Goal: Task Accomplishment & Management: Use online tool/utility

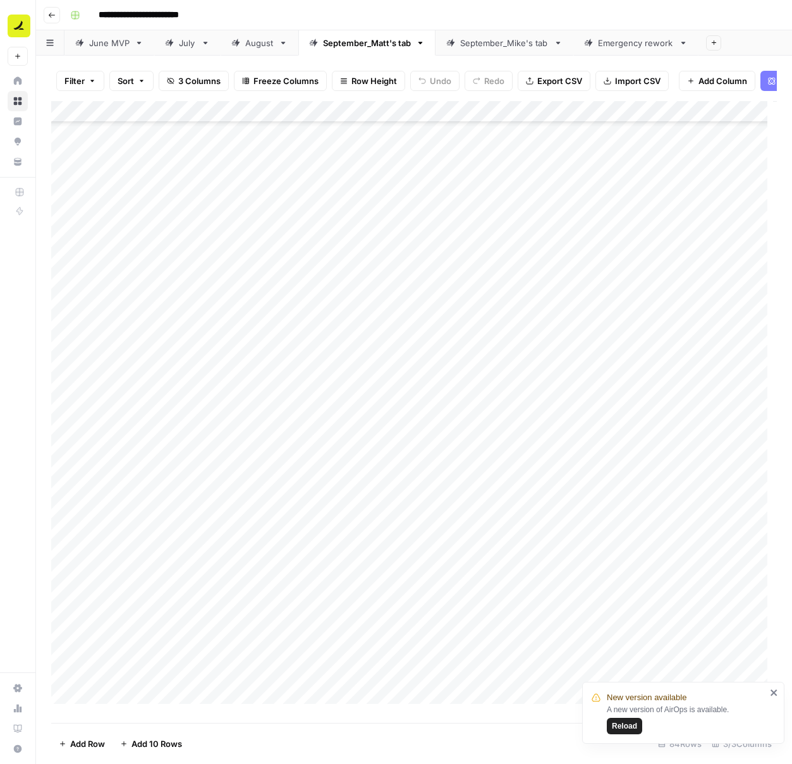
scroll to position [1173, 0]
click at [511, 45] on div "September_Mike's tab" at bounding box center [504, 43] width 88 height 13
click at [279, 233] on div "Add Column" at bounding box center [413, 175] width 725 height 149
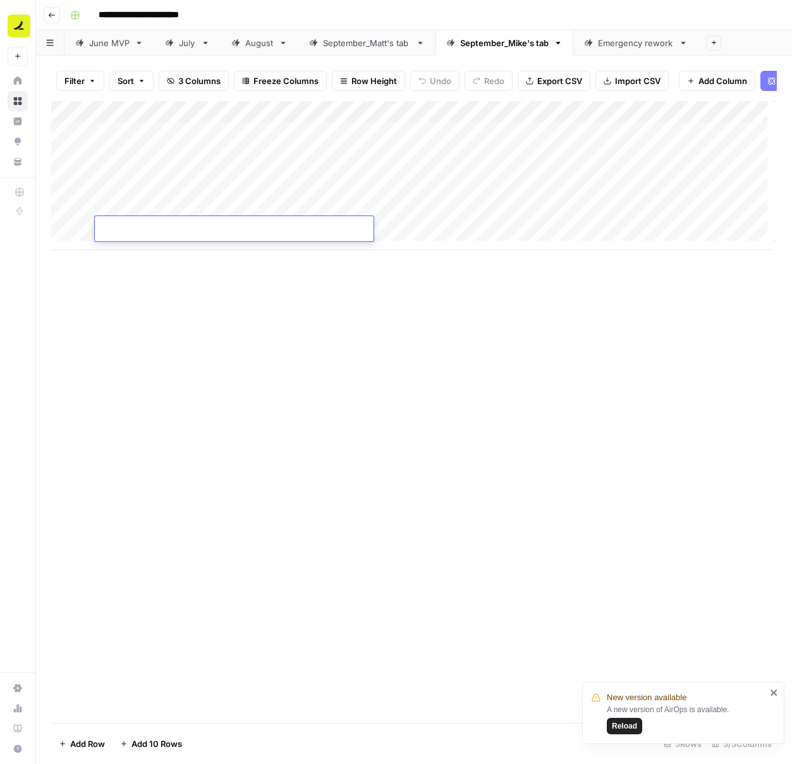
type input "**********"
click at [138, 249] on div "Add Column" at bounding box center [413, 175] width 725 height 149
click at [427, 226] on div "Add Column" at bounding box center [413, 186] width 725 height 171
click at [227, 250] on div "Add Column" at bounding box center [413, 186] width 725 height 171
click at [227, 248] on div "Add Column" at bounding box center [413, 186] width 725 height 171
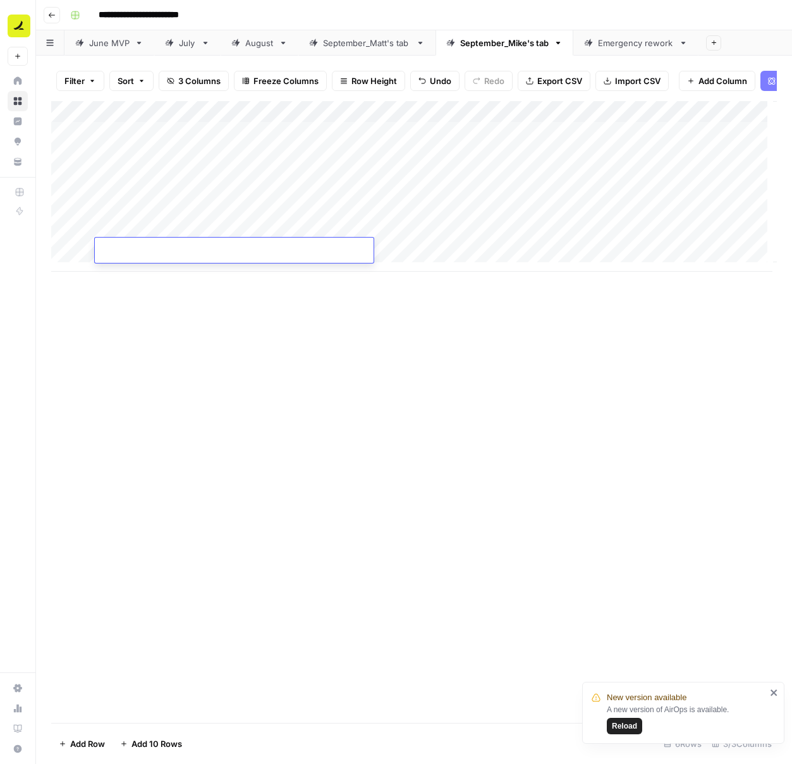
click at [226, 249] on input at bounding box center [201, 252] width 202 height 15
type input "**********"
click at [519, 253] on div "Add Column" at bounding box center [413, 186] width 725 height 171
click at [428, 249] on div "Add Column" at bounding box center [413, 186] width 725 height 171
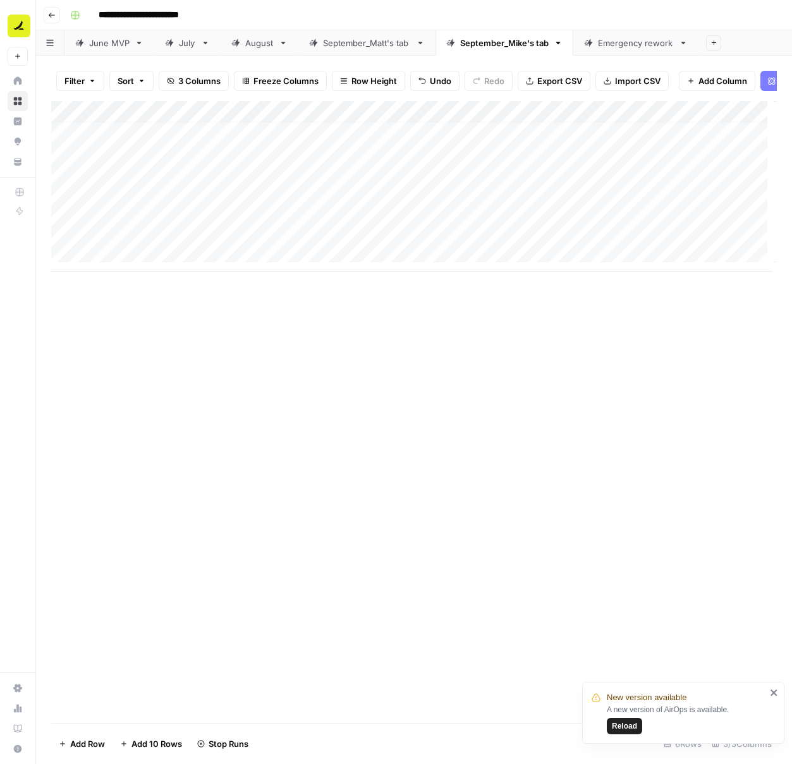
scroll to position [9, 0]
click at [141, 263] on div "Add Column" at bounding box center [413, 186] width 725 height 171
click at [129, 279] on div "Add Column" at bounding box center [413, 197] width 725 height 192
click at [287, 262] on div "Add Column" at bounding box center [413, 208] width 725 height 214
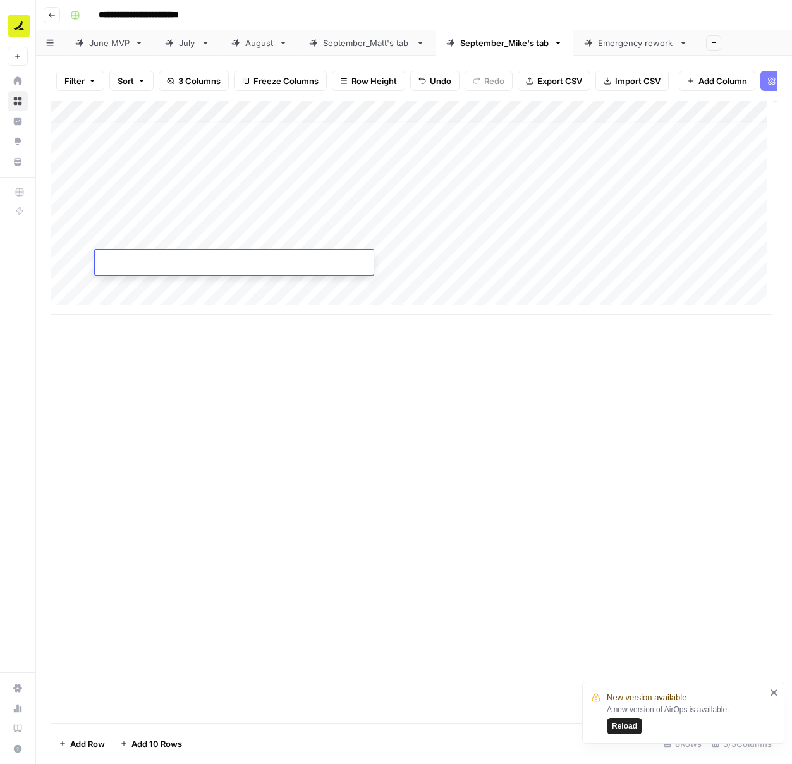
type input "**********"
click at [377, 392] on div "Add Column" at bounding box center [413, 412] width 725 height 622
click at [427, 262] on div "Add Column" at bounding box center [413, 208] width 725 height 214
click at [454, 217] on div "Add Column" at bounding box center [413, 208] width 725 height 214
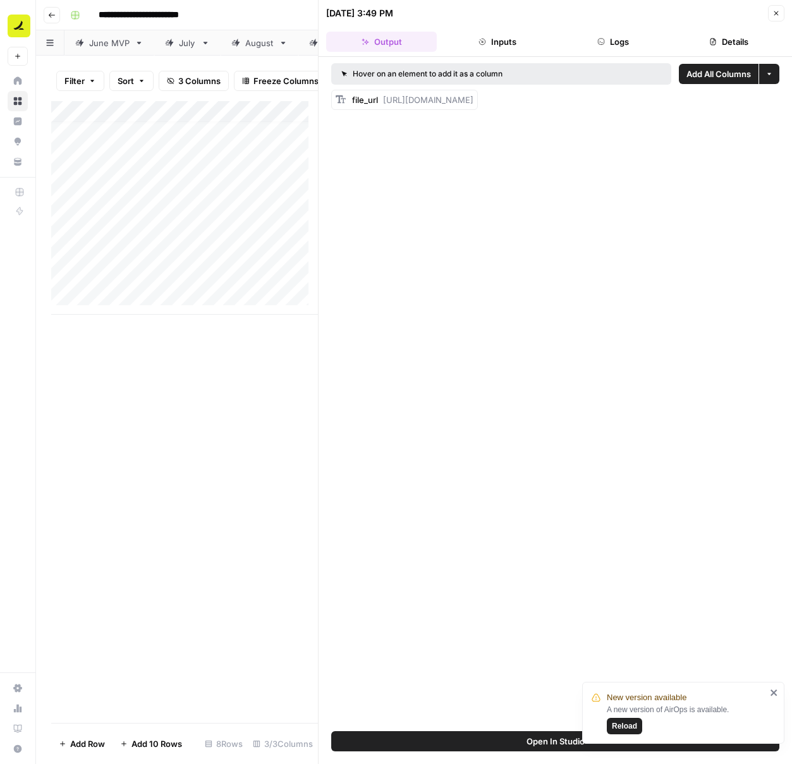
click at [473, 101] on span "[URL][DOMAIN_NAME]" at bounding box center [428, 100] width 90 height 10
drag, startPoint x: 567, startPoint y: 102, endPoint x: 738, endPoint y: 108, distance: 171.4
click at [751, 111] on div "Hover on an element to add it as a column Add All Columns More options file_url…" at bounding box center [554, 394] width 473 height 674
click at [473, 97] on span "[URL][DOMAIN_NAME]" at bounding box center [428, 100] width 90 height 10
drag, startPoint x: 383, startPoint y: 99, endPoint x: 752, endPoint y: 108, distance: 369.1
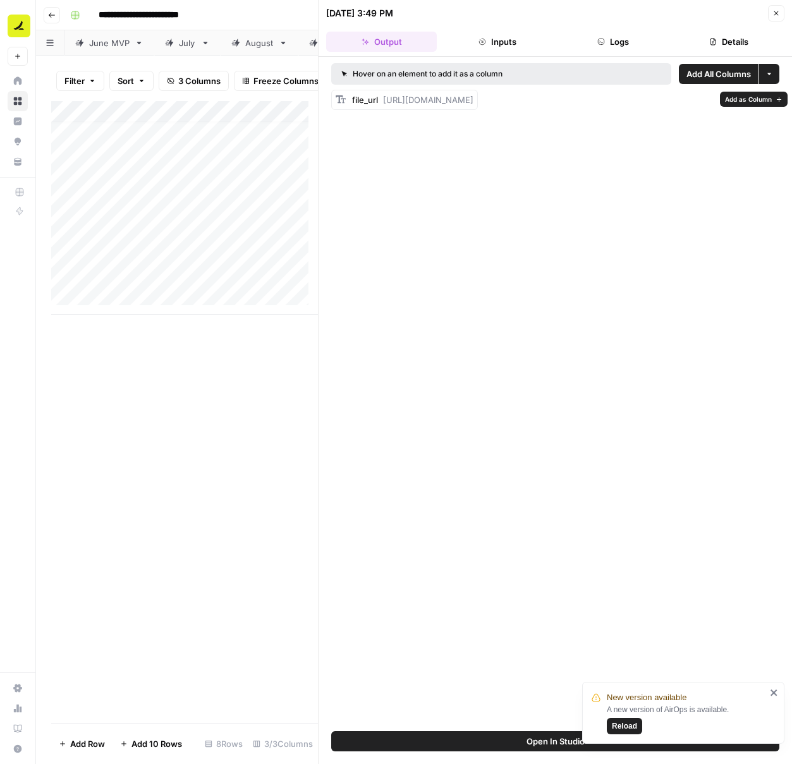
click at [478, 108] on div "file_url [URL][DOMAIN_NAME]" at bounding box center [404, 100] width 147 height 20
copy span "[URL][DOMAIN_NAME]"
click at [204, 233] on div "Add Column" at bounding box center [184, 208] width 267 height 214
click at [215, 239] on div "Add Column" at bounding box center [184, 208] width 267 height 214
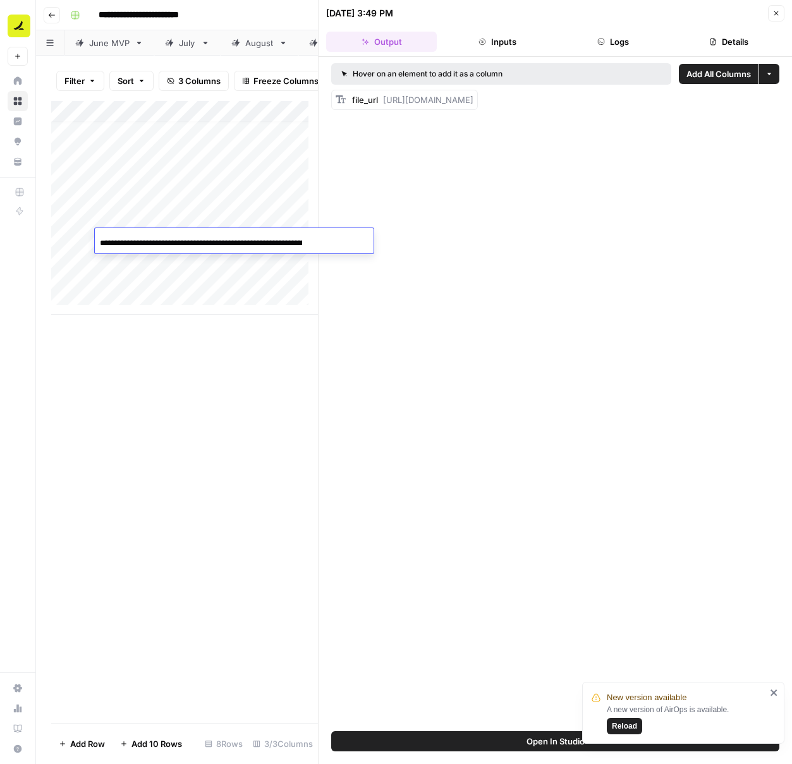
click at [215, 239] on input "**********" at bounding box center [201, 243] width 202 height 15
click at [374, 273] on div "Hover on an element to add it as a column Add All Columns More options file_url…" at bounding box center [554, 394] width 473 height 674
click at [256, 234] on div "Add Column" at bounding box center [184, 208] width 267 height 214
click at [427, 234] on div "Hover on an element to add it as a column Add All Columns More options file_url…" at bounding box center [554, 394] width 473 height 674
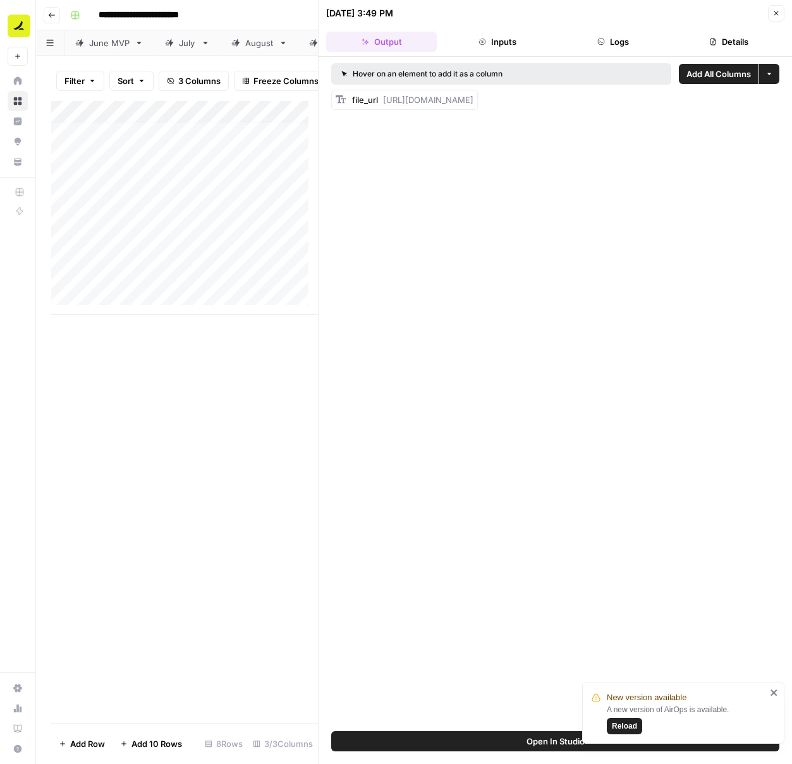
click at [473, 98] on span "[URL][DOMAIN_NAME]" at bounding box center [428, 100] width 90 height 10
click at [296, 262] on div "Add Column" at bounding box center [184, 208] width 267 height 214
click at [778, 10] on icon "button" at bounding box center [776, 13] width 8 height 8
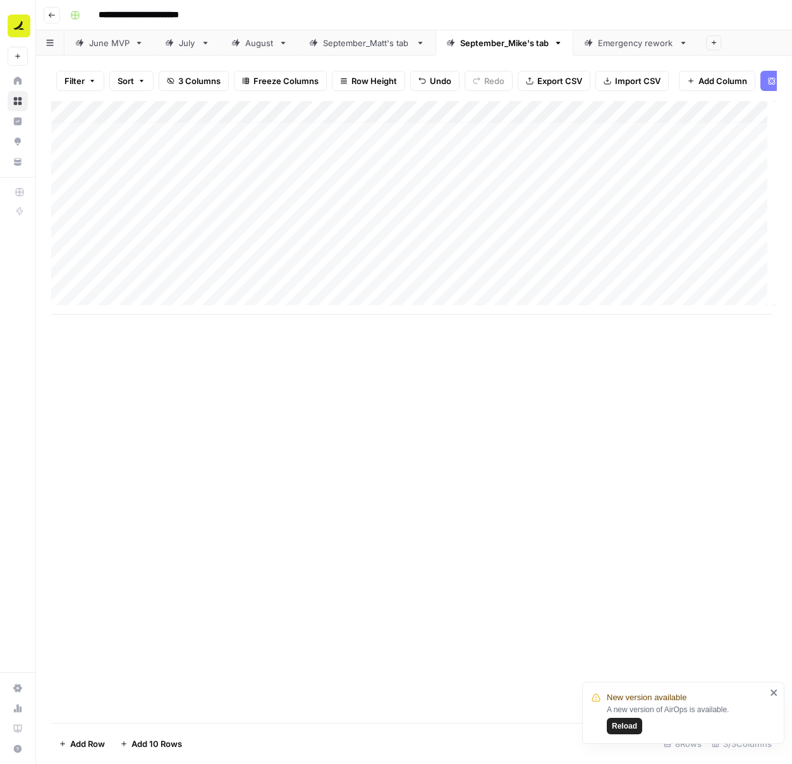
click at [327, 236] on div "Add Column" at bounding box center [413, 208] width 725 height 214
click at [360, 237] on div "Add Column" at bounding box center [413, 208] width 725 height 214
click at [458, 239] on div "Add Column" at bounding box center [413, 208] width 725 height 214
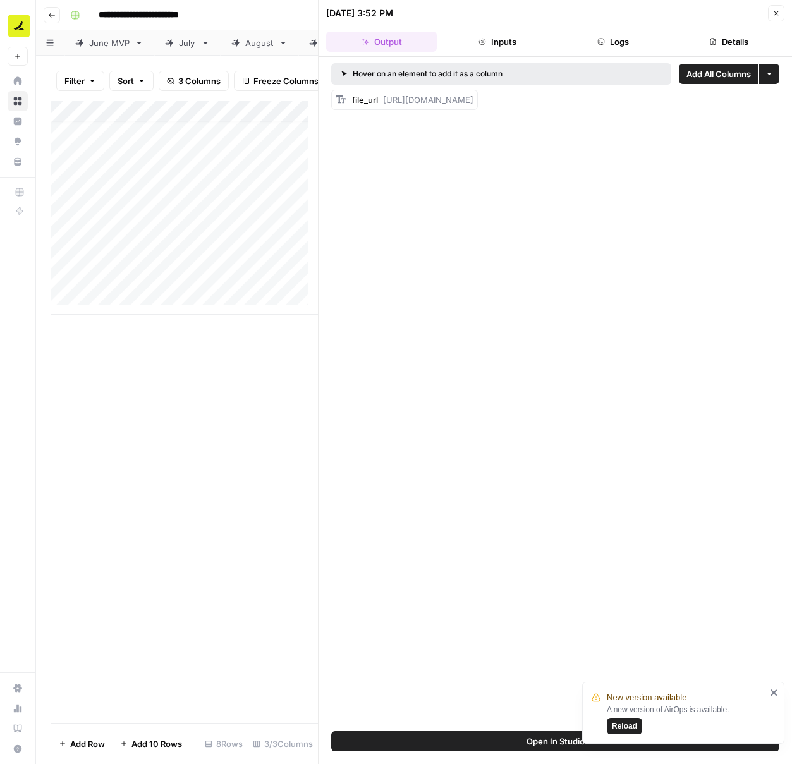
drag, startPoint x: 384, startPoint y: 100, endPoint x: 743, endPoint y: 117, distance: 358.7
click at [743, 117] on div "Hover on an element to add it as a column Add All Columns More options file_url…" at bounding box center [554, 394] width 473 height 674
copy span "[URL][DOMAIN_NAME]"
click at [248, 258] on div "Add Column" at bounding box center [184, 208] width 267 height 214
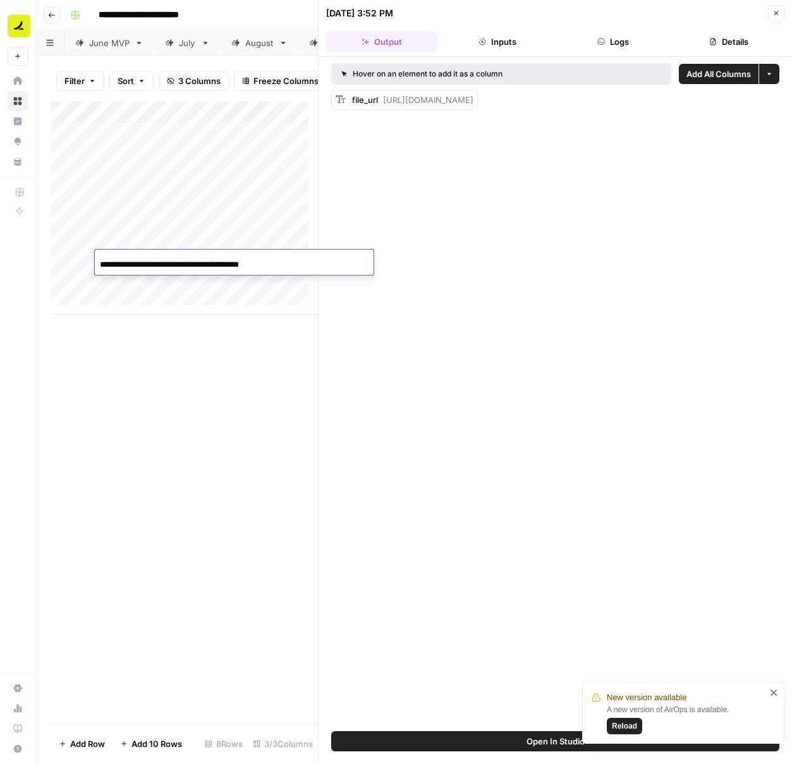
click at [248, 258] on input "**********" at bounding box center [201, 264] width 202 height 15
click at [442, 288] on div "Hover on an element to add it as a column Add All Columns More options file_url…" at bounding box center [554, 394] width 473 height 674
click at [305, 266] on div "Add Column" at bounding box center [184, 208] width 267 height 214
click at [404, 101] on span "[URL][DOMAIN_NAME]" at bounding box center [428, 100] width 90 height 10
drag, startPoint x: 387, startPoint y: 99, endPoint x: 775, endPoint y: 115, distance: 387.7
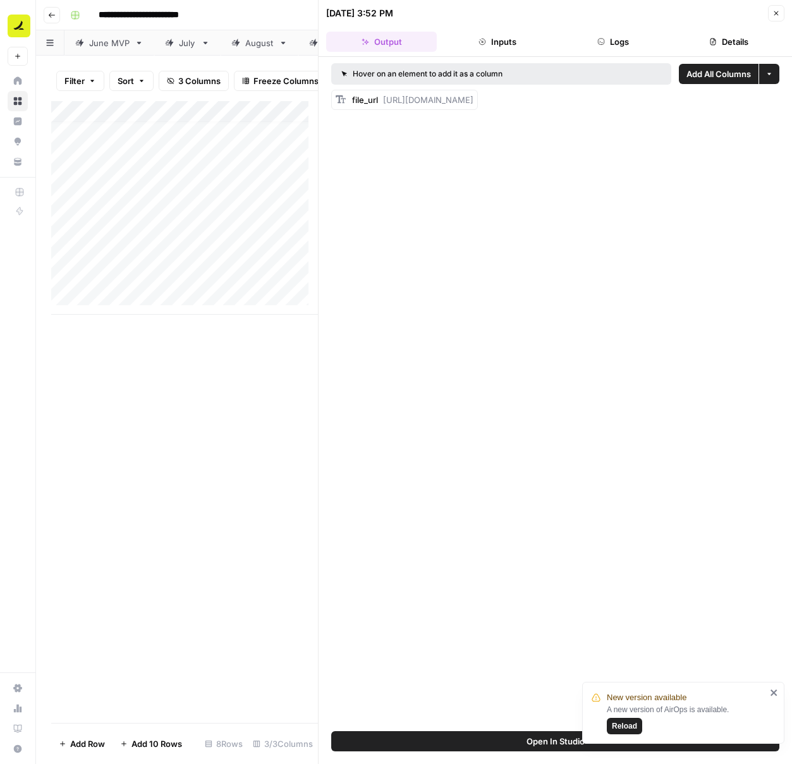
click at [775, 115] on div "Hover on an element to add it as a column Add All Columns More options file_url…" at bounding box center [554, 394] width 473 height 674
copy span "[URL][DOMAIN_NAME]"
click at [775, 16] on icon "button" at bounding box center [776, 13] width 8 height 8
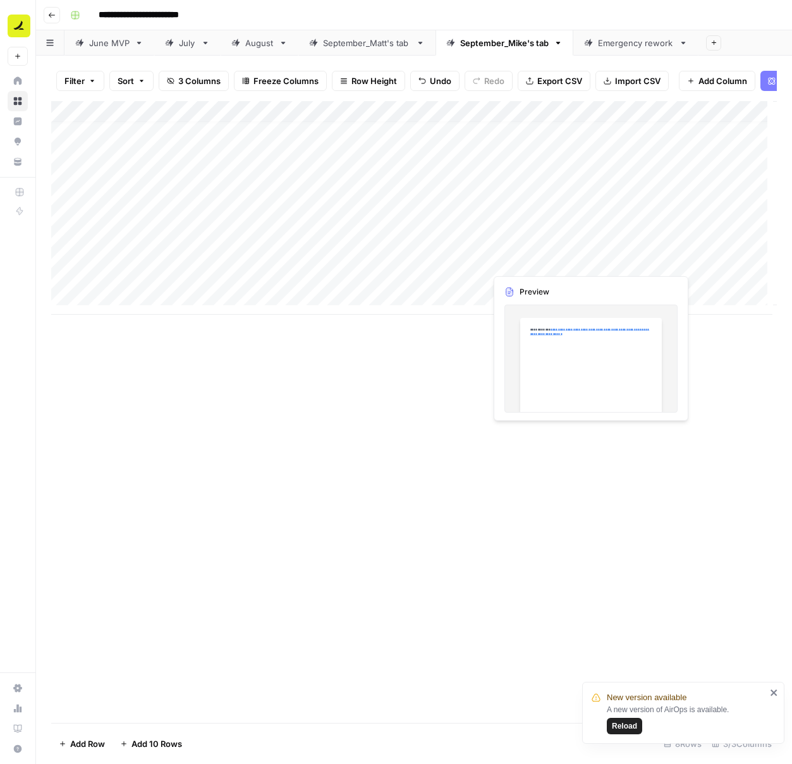
click at [555, 263] on div "Add Column" at bounding box center [413, 208] width 725 height 214
click at [456, 262] on div "Add Column" at bounding box center [413, 208] width 725 height 214
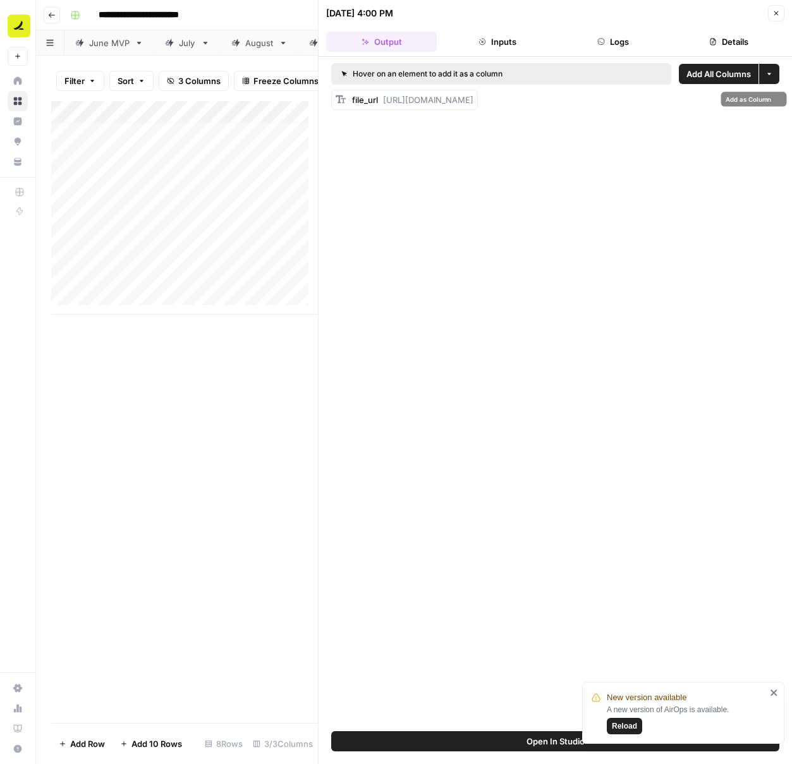
click at [473, 104] on span "[URL][DOMAIN_NAME]" at bounding box center [428, 100] width 90 height 10
drag, startPoint x: 385, startPoint y: 100, endPoint x: 724, endPoint y: 105, distance: 338.1
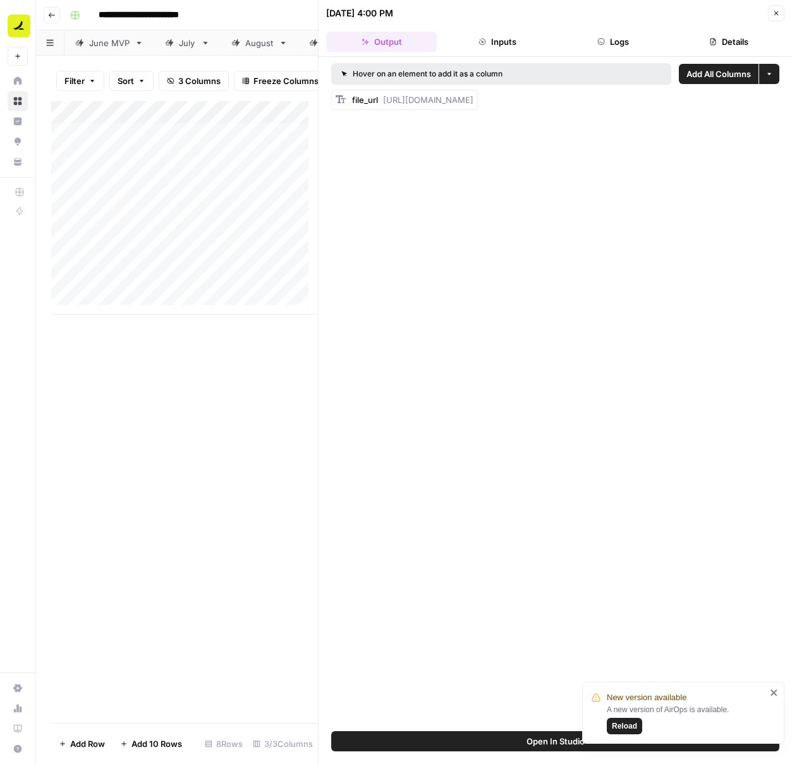
click at [724, 105] on body "**********" at bounding box center [396, 382] width 792 height 764
drag, startPoint x: 384, startPoint y: 100, endPoint x: 776, endPoint y: 106, distance: 392.5
click at [776, 106] on div "file_url [URL][DOMAIN_NAME]" at bounding box center [555, 100] width 448 height 20
copy span "[URL][DOMAIN_NAME]"
click at [222, 276] on div "Add Column" at bounding box center [184, 208] width 267 height 214
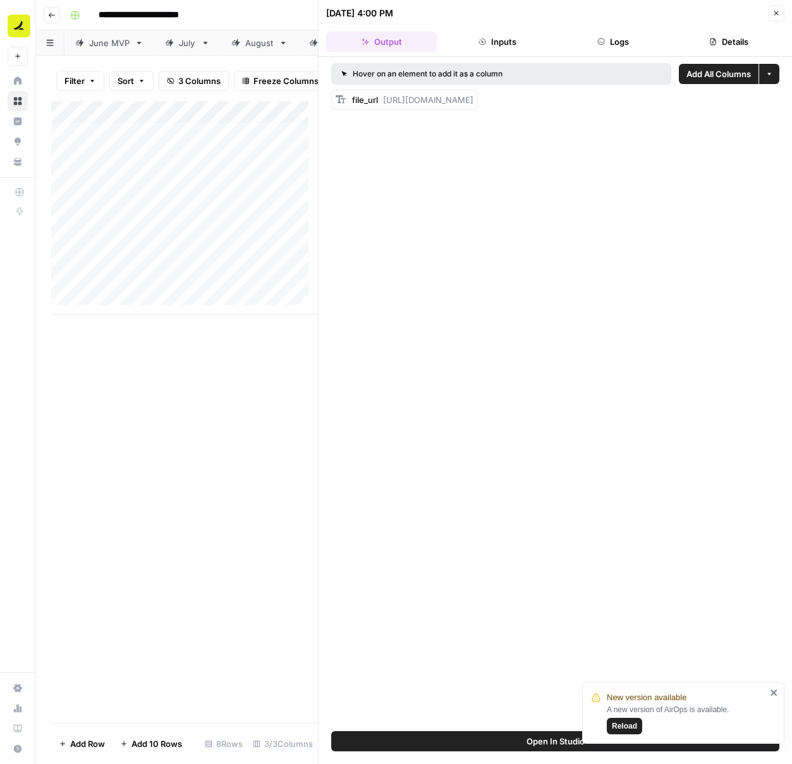
click at [210, 282] on div "Add Column" at bounding box center [184, 208] width 267 height 214
type input "**********"
click at [214, 377] on div "Add Column" at bounding box center [184, 412] width 267 height 622
click at [195, 282] on div "Add Column" at bounding box center [184, 208] width 267 height 214
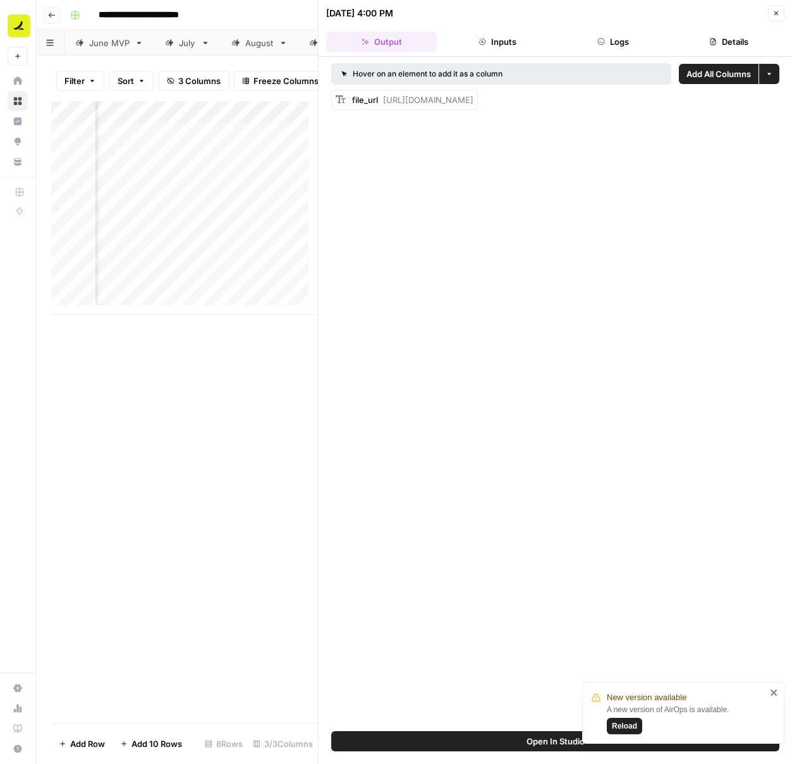
scroll to position [9, 399]
click at [236, 284] on div "Add Column" at bounding box center [184, 208] width 267 height 214
click at [250, 279] on div "Add Column" at bounding box center [184, 208] width 267 height 214
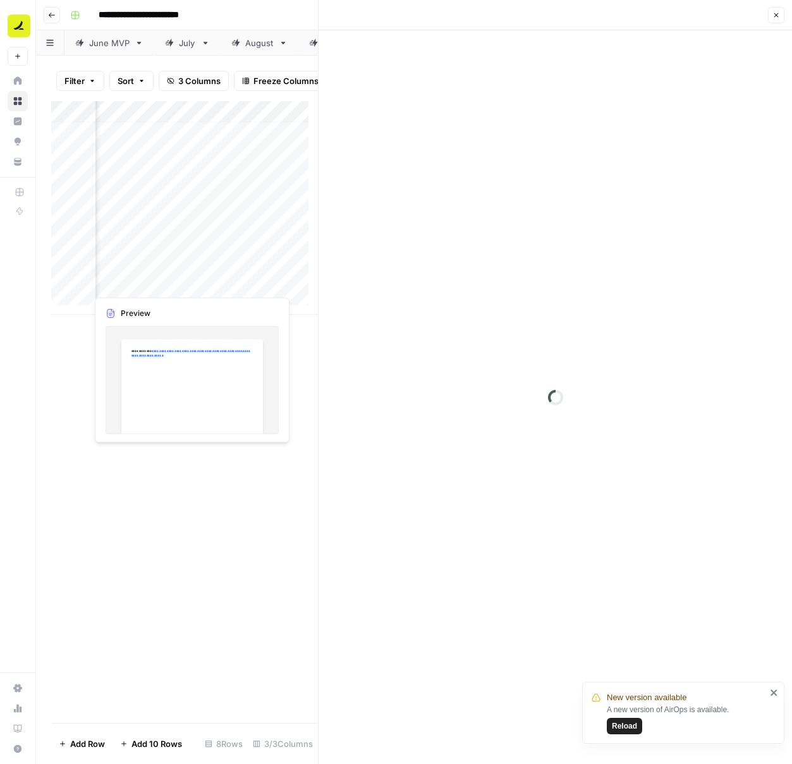
click at [250, 279] on div at bounding box center [231, 282] width 288 height 23
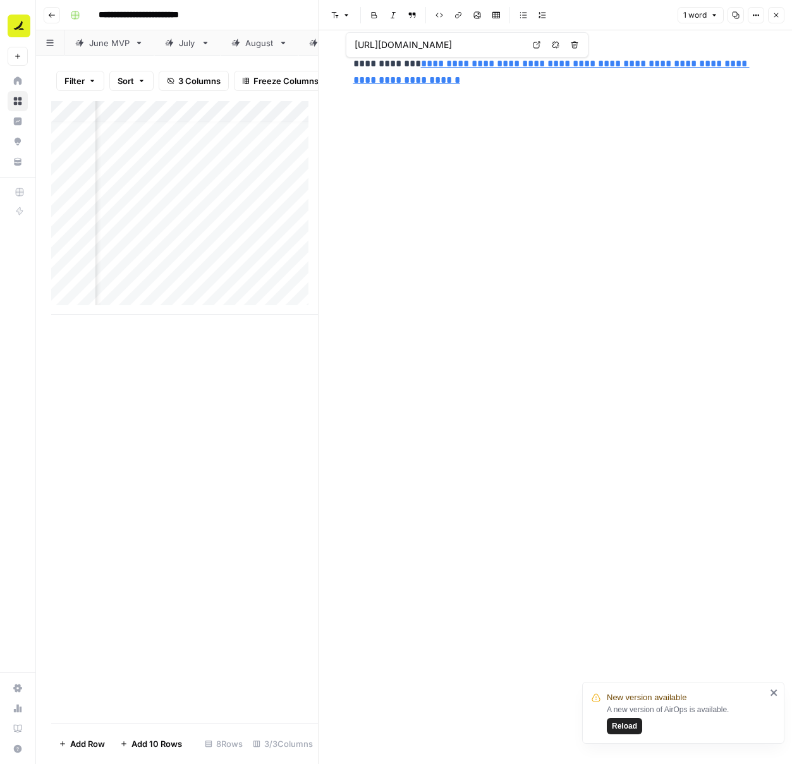
click at [457, 80] on link "**********" at bounding box center [551, 72] width 396 height 26
click at [537, 43] on icon at bounding box center [537, 45] width 8 height 8
click at [170, 306] on div "Add Column" at bounding box center [184, 208] width 267 height 214
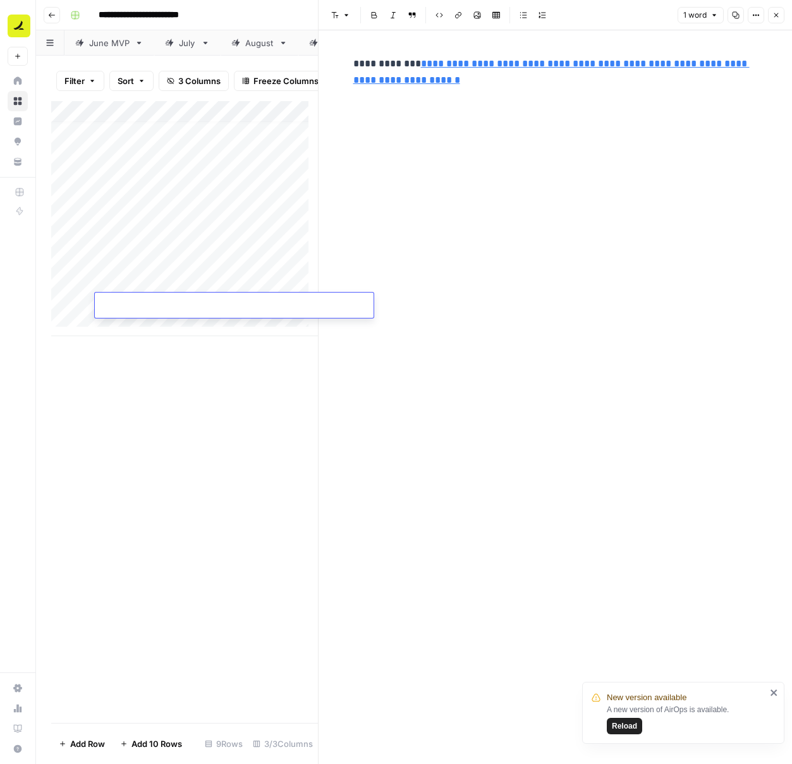
type input "**********"
click at [209, 304] on div "Add Column" at bounding box center [184, 218] width 267 height 235
drag, startPoint x: 138, startPoint y: 346, endPoint x: 259, endPoint y: 344, distance: 121.3
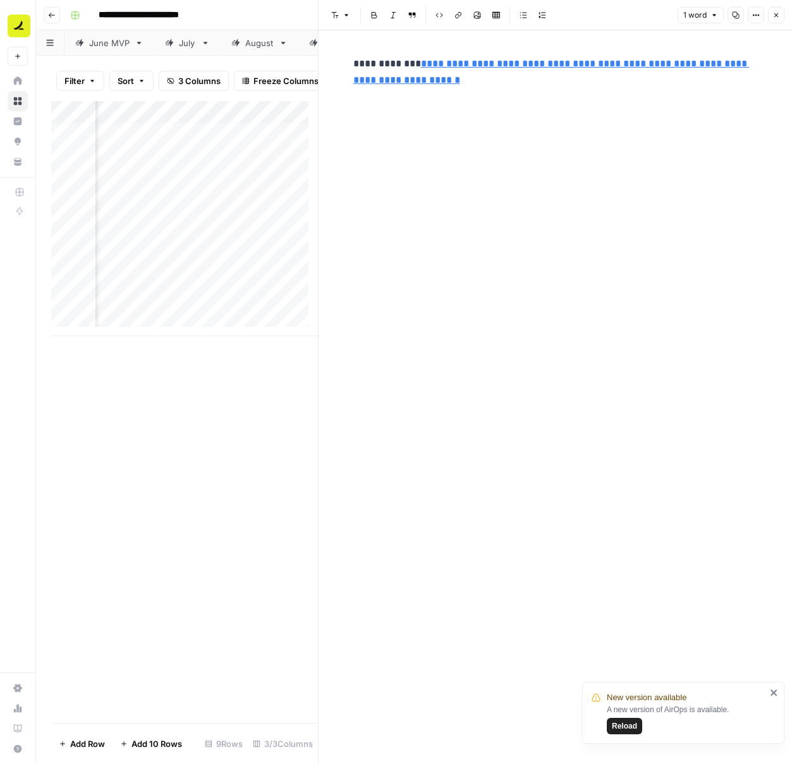
click at [259, 344] on div "Add Column" at bounding box center [184, 412] width 267 height 622
click at [280, 221] on div "Add Column" at bounding box center [184, 218] width 267 height 235
click at [295, 306] on div "Add Column" at bounding box center [184, 218] width 267 height 235
click at [282, 327] on div "Add Column" at bounding box center [184, 218] width 267 height 235
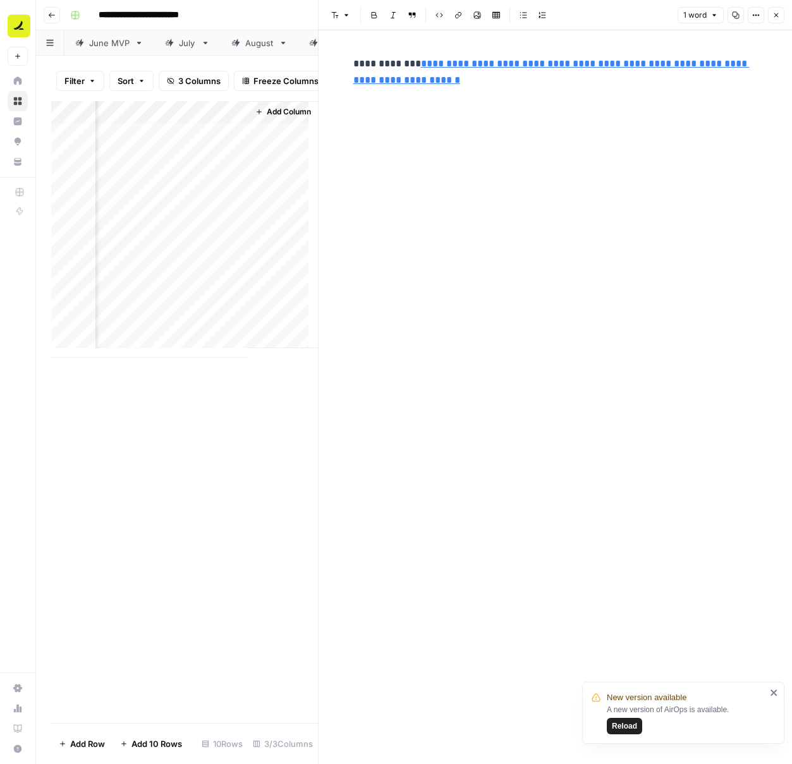
click at [241, 383] on div "Add Column" at bounding box center [184, 412] width 267 height 622
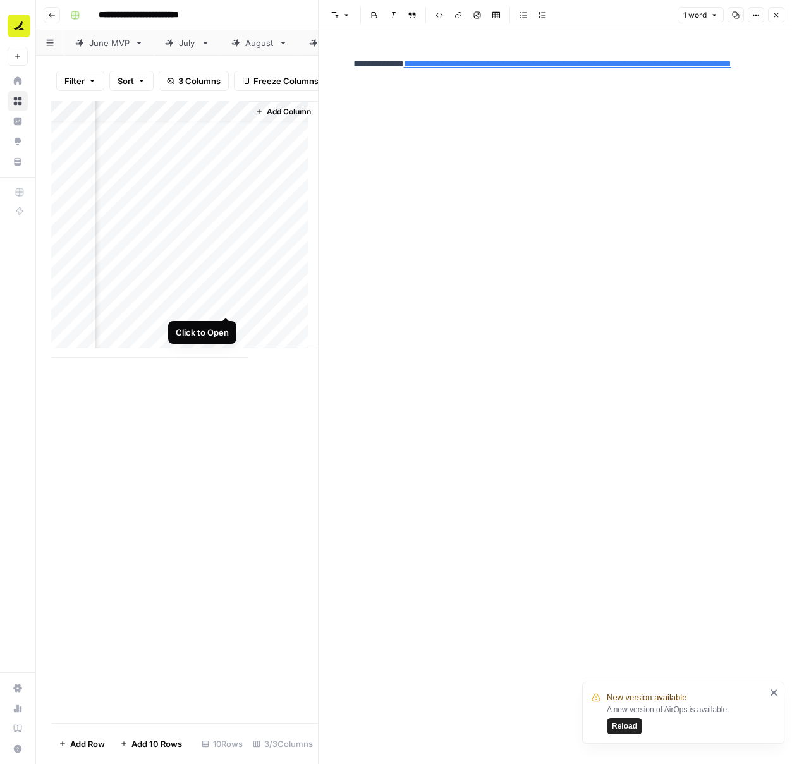
click at [223, 303] on div "Add Column" at bounding box center [184, 229] width 267 height 257
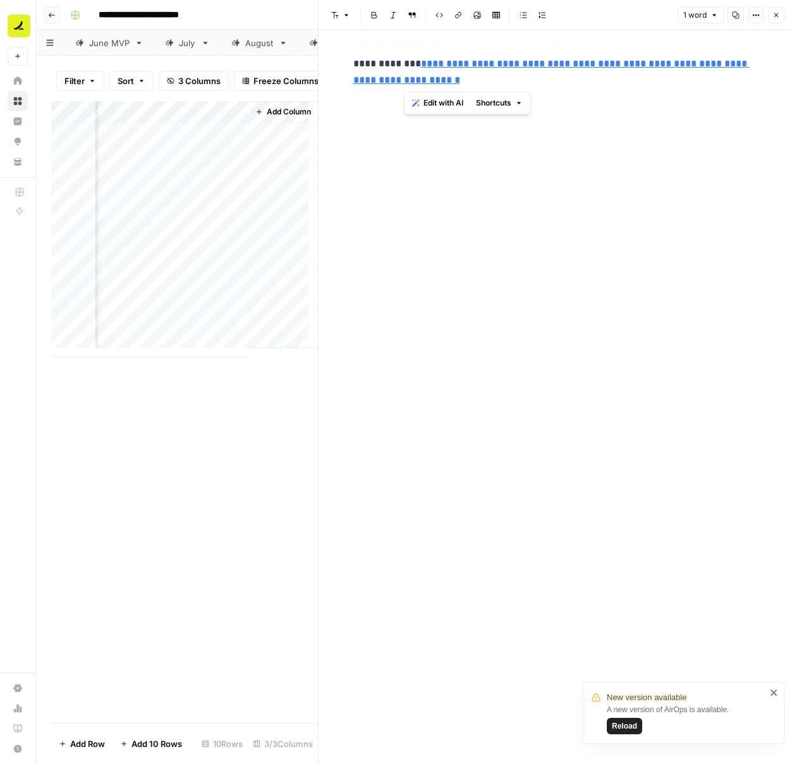
drag, startPoint x: 438, startPoint y: 79, endPoint x: 410, endPoint y: 70, distance: 29.4
click at [410, 70] on link "**********" at bounding box center [551, 72] width 396 height 26
click at [126, 350] on div "Add Column" at bounding box center [184, 229] width 267 height 257
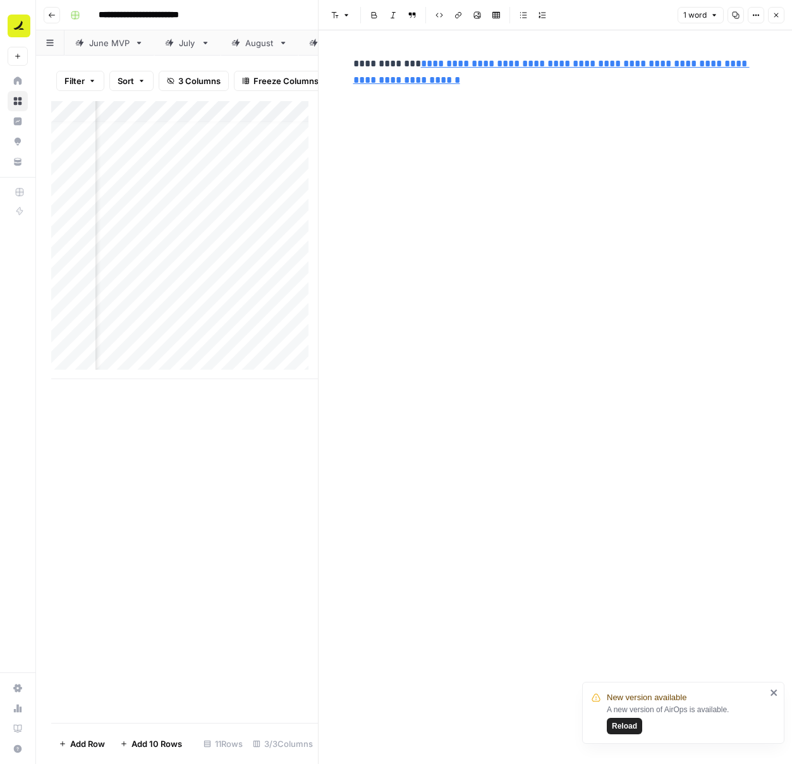
click at [212, 326] on div "Add Column" at bounding box center [184, 240] width 267 height 278
click at [156, 327] on div "Add Column" at bounding box center [184, 240] width 267 height 278
type input "**********"
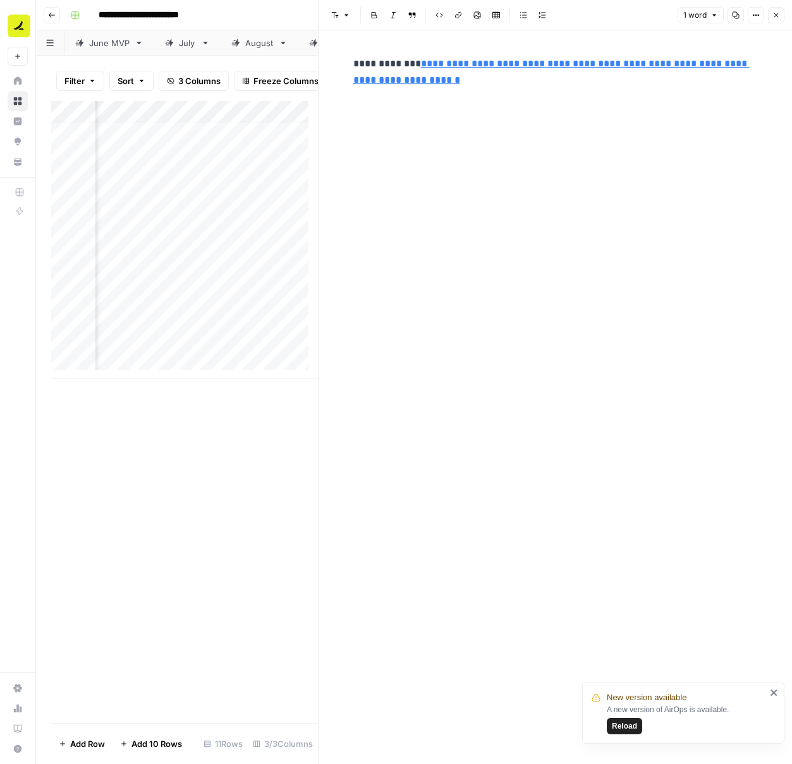
click at [217, 327] on div "Add Column" at bounding box center [184, 240] width 267 height 278
click at [220, 328] on div "Add Column" at bounding box center [184, 240] width 267 height 278
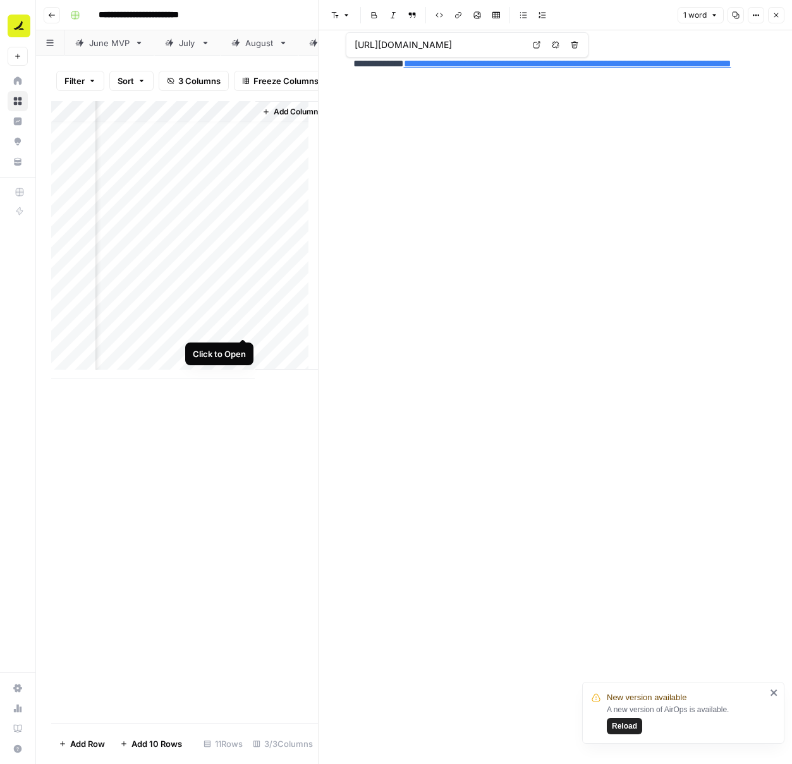
click at [239, 324] on div "Add Column" at bounding box center [184, 240] width 267 height 278
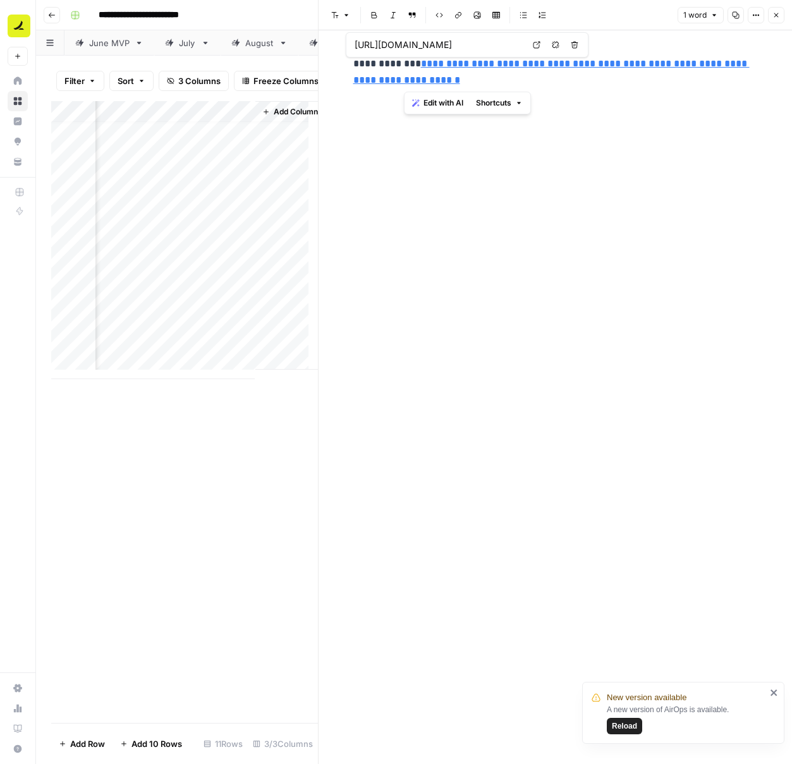
drag, startPoint x: 466, startPoint y: 82, endPoint x: 406, endPoint y: 66, distance: 62.5
click at [406, 66] on link "**********" at bounding box center [551, 72] width 396 height 26
copy link "**********"
